Goal: Task Accomplishment & Management: Manage account settings

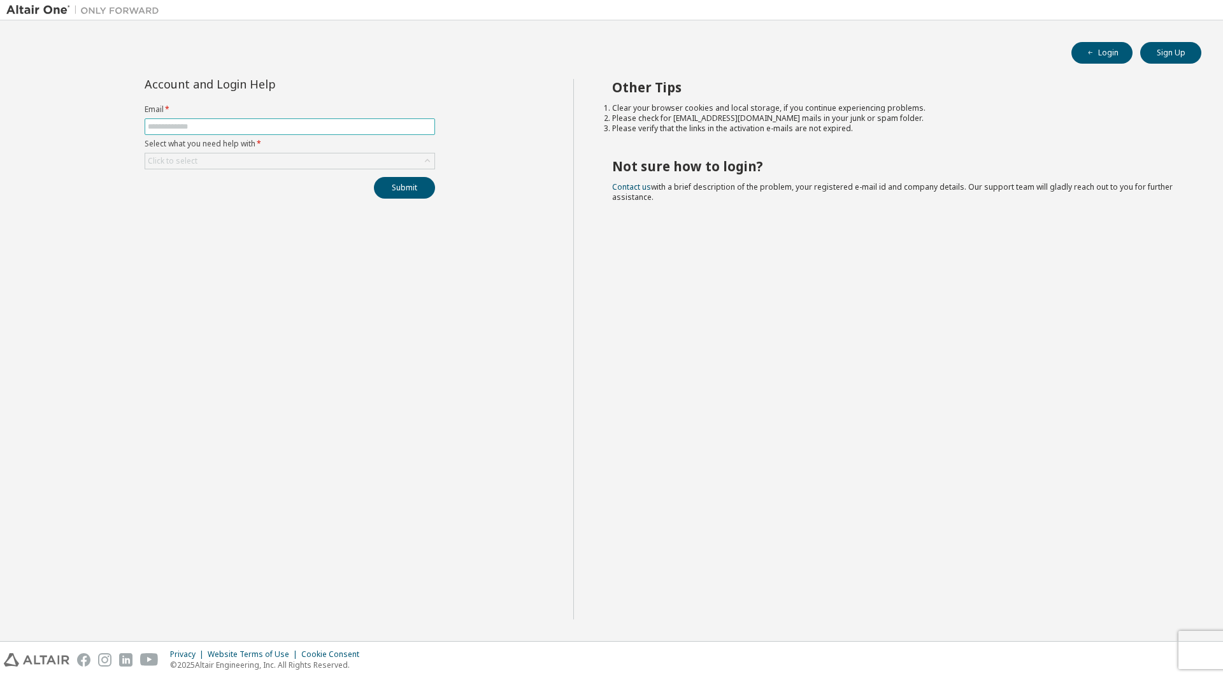
click at [349, 127] on input "text" at bounding box center [290, 127] width 284 height 10
type input "**********"
click at [240, 153] on div "Click to select" at bounding box center [289, 160] width 289 height 15
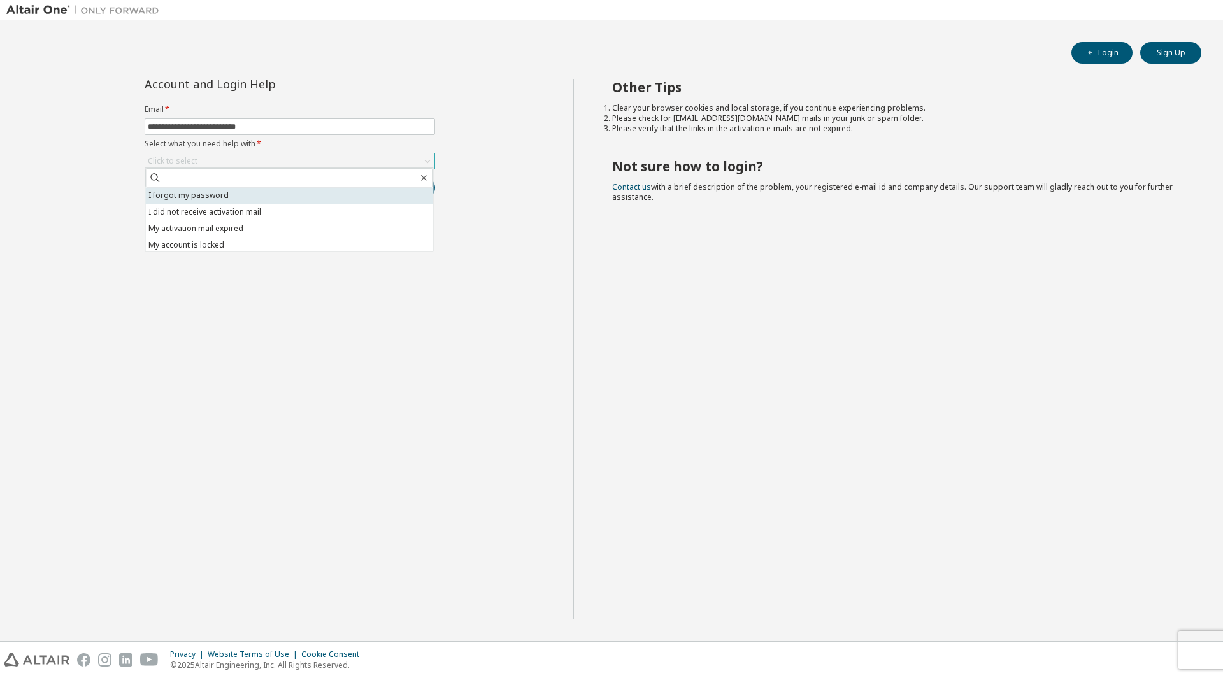
click at [218, 196] on li "I forgot my password" at bounding box center [288, 195] width 287 height 17
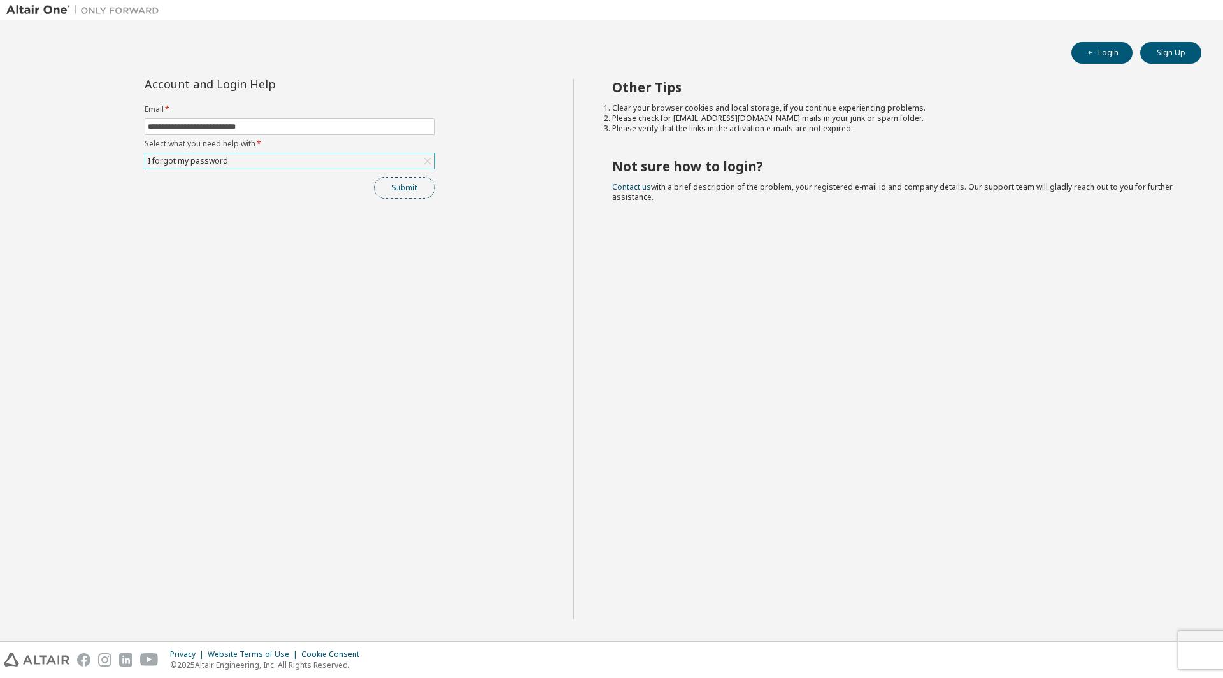
click at [418, 189] on button "Submit" at bounding box center [404, 188] width 61 height 22
click at [1088, 50] on icon "button" at bounding box center [1091, 53] width 8 height 8
